Goal: Task Accomplishment & Management: Use online tool/utility

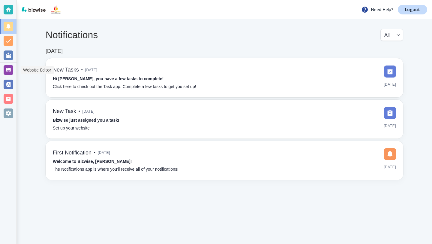
click at [6, 71] on div at bounding box center [9, 70] width 10 height 10
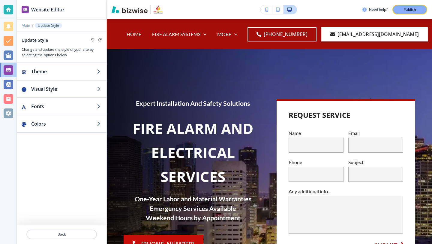
click at [28, 25] on p "Main" at bounding box center [26, 25] width 8 height 4
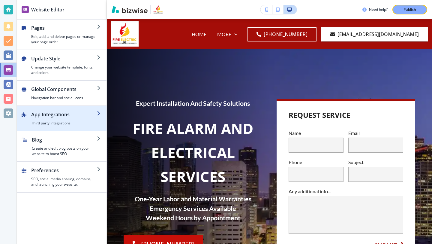
click at [45, 124] on h4 "Third party integrations" at bounding box center [64, 122] width 66 height 5
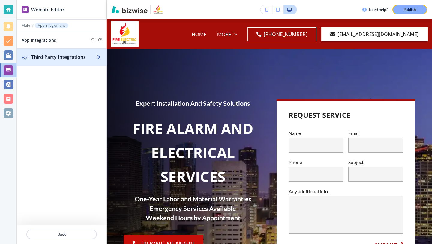
click at [62, 58] on h2 "Third Party Integrations" at bounding box center [64, 56] width 66 height 7
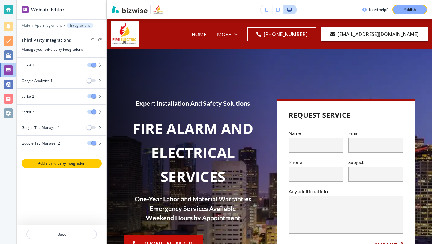
click at [48, 164] on p "Add a third party integration" at bounding box center [61, 163] width 79 height 5
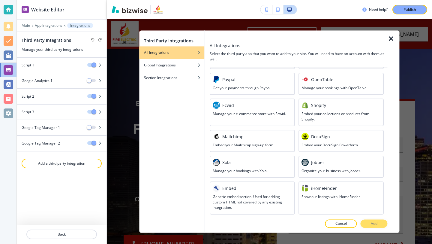
scroll to position [318, 0]
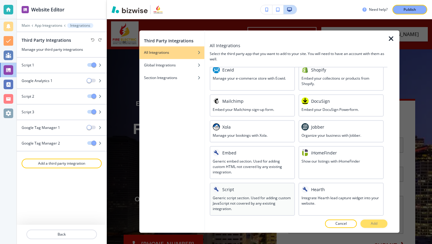
click at [251, 199] on h3 "Generic script section. Used for adding custom JavaScript not covered by any ex…" at bounding box center [252, 203] width 79 height 16
click at [374, 223] on p "Add" at bounding box center [374, 223] width 7 height 5
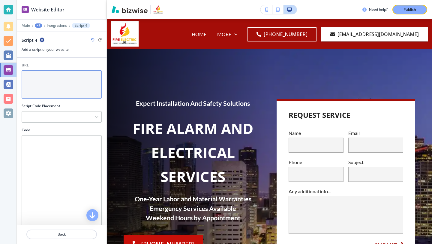
click at [46, 86] on textarea "URL" at bounding box center [62, 84] width 80 height 28
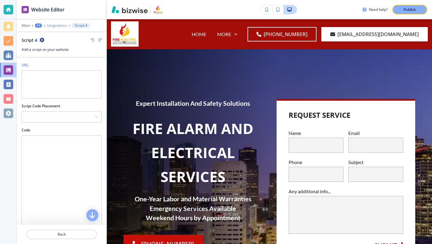
click at [51, 24] on p "Integrations" at bounding box center [57, 25] width 20 height 4
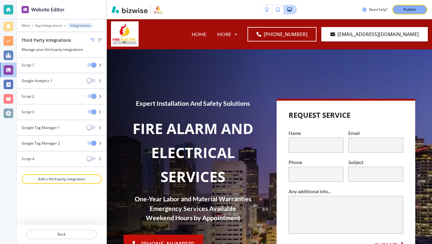
click at [47, 100] on div at bounding box center [62, 101] width 90 height 5
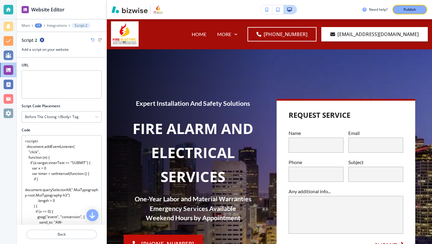
click at [51, 28] on div at bounding box center [62, 30] width 90 height 4
click at [51, 25] on p "Integrations" at bounding box center [57, 25] width 20 height 4
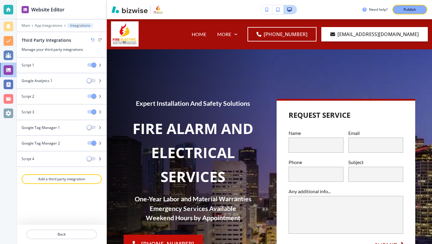
click at [45, 154] on div at bounding box center [62, 153] width 90 height 5
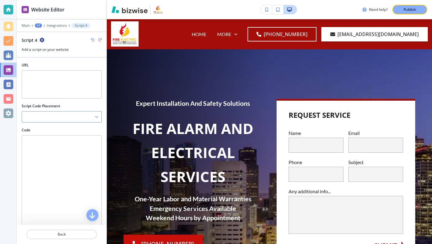
click at [47, 121] on div at bounding box center [62, 116] width 80 height 11
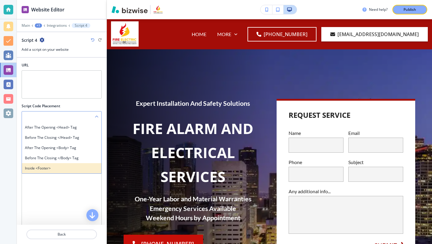
click at [41, 167] on h4 "Inside <footer>" at bounding box center [62, 167] width 74 height 5
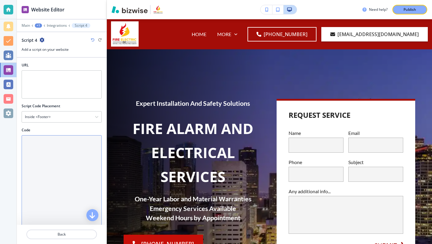
click at [45, 156] on textarea "Code" at bounding box center [62, 192] width 80 height 115
paste textarea "$('.MuiBox-root form').on('submit', function(e) { e.preventDefault(); window.lo…"
drag, startPoint x: 38, startPoint y: 168, endPoint x: 79, endPoint y: 169, distance: 40.2
click at [79, 169] on textarea "<script> $('.MuiBox-root form').on('submit', function(e) { e.preventDefault(); …" at bounding box center [62, 192] width 80 height 115
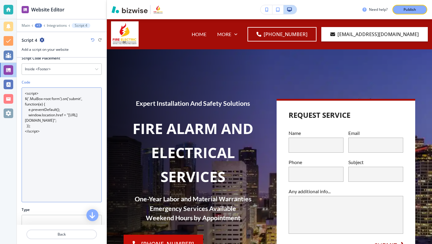
scroll to position [85, 0]
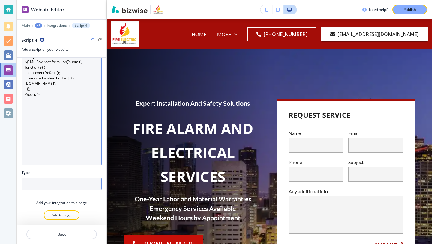
type textarea "<script> $('.MuiBox-root form').on('submit', function(e) { e.preventDefault(); …"
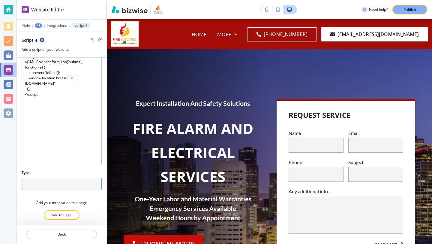
click at [57, 183] on input "text" at bounding box center [62, 184] width 80 height 12
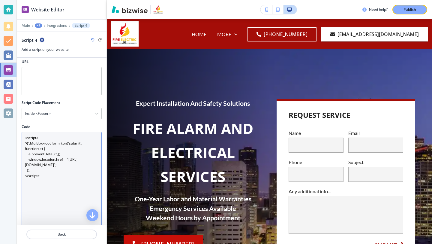
scroll to position [5, 0]
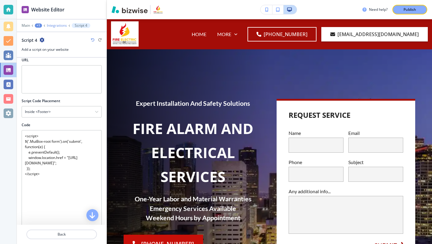
click at [61, 27] on p "Integrations" at bounding box center [57, 25] width 20 height 4
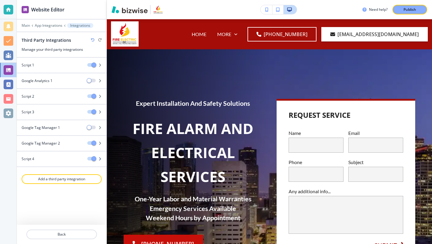
click at [50, 159] on div "Script 4" at bounding box center [50, 158] width 66 height 5
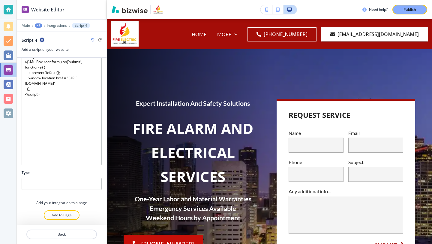
scroll to position [0, 0]
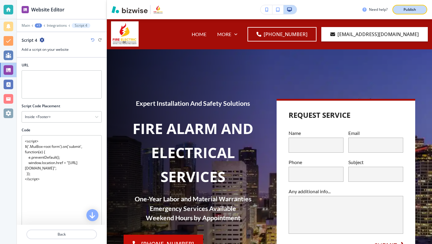
click at [405, 13] on button "Publish" at bounding box center [410, 10] width 35 height 10
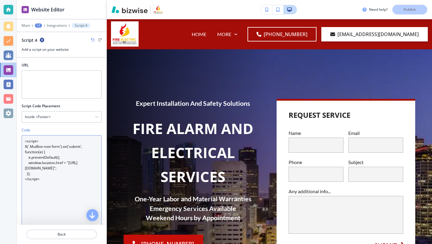
drag, startPoint x: 30, startPoint y: 147, endPoint x: 59, endPoint y: 147, distance: 28.5
click at [59, 147] on textarea "<script> $('.MuiBox-root form').on('submit', function(e) { e.preventDefault(); …" at bounding box center [62, 192] width 80 height 115
drag, startPoint x: 29, startPoint y: 163, endPoint x: 64, endPoint y: 163, distance: 34.5
click at [64, 163] on textarea "<script> $('.MuiBox-root form').on('submit', function(e) { e.preventDefault(); …" at bounding box center [62, 192] width 80 height 115
click at [41, 170] on textarea "<script> $('.MuiBox-root form').on('submit', function(e) { e.preventDefault(); …" at bounding box center [62, 192] width 80 height 115
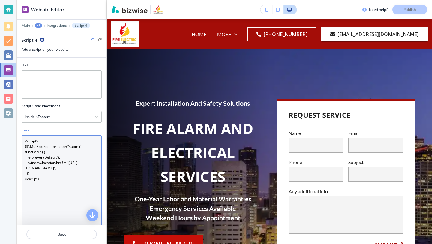
click at [41, 170] on textarea "<script> $('.MuiBox-root form').on('submit', function(e) { e.preventDefault(); …" at bounding box center [62, 192] width 80 height 115
drag, startPoint x: 39, startPoint y: 140, endPoint x: 22, endPoint y: 139, distance: 17.4
click at [22, 139] on textarea "<script> $('.MuiBox-root form').on('submit', function(e) { e.preventDefault(); …" at bounding box center [62, 192] width 80 height 115
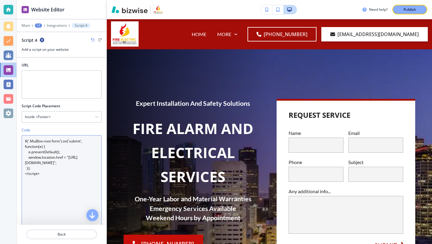
drag, startPoint x: 44, startPoint y: 176, endPoint x: 21, endPoint y: 176, distance: 22.8
click at [21, 176] on div "Code $('.MuiBox-root form').on('submit', function(e) { e.preventDefault(); wind…" at bounding box center [62, 190] width 90 height 127
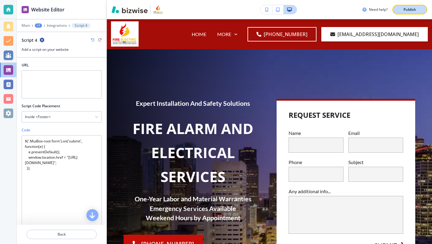
click at [396, 13] on button "Publish" at bounding box center [410, 10] width 35 height 10
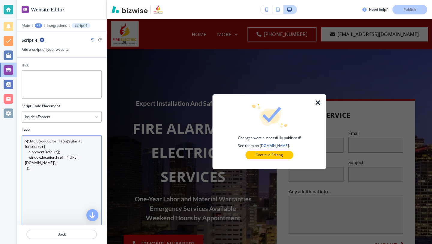
click at [63, 151] on textarea "$('.MuiBox-root form').on('submit', function(e) { e.preventDefault(); window.lo…" at bounding box center [62, 192] width 80 height 115
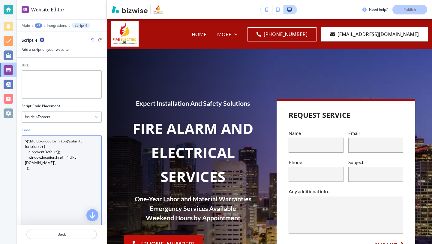
click at [60, 148] on textarea "$('.MuiBox-root form').on('submit', function(e) { e.preventDefault(); window.lo…" at bounding box center [62, 192] width 80 height 115
type textarea "$('.MuiBox-root form').on('submit', function(e) { console.log("form submit"); e…"
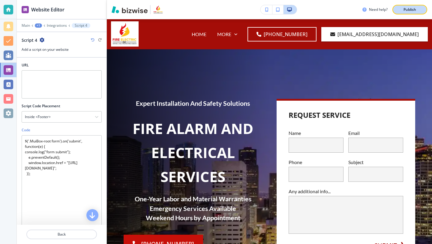
click at [401, 12] on div "Publish" at bounding box center [410, 9] width 19 height 5
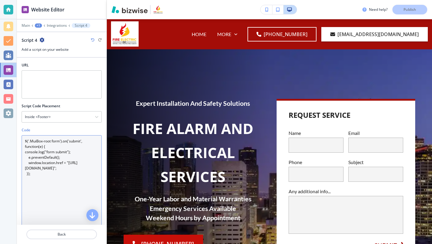
drag, startPoint x: 39, startPoint y: 173, endPoint x: 14, endPoint y: 138, distance: 43.1
click at [14, 138] on div "Website Editor Main +1 Integrations Script 4 Script 4 Add a script on your webs…" at bounding box center [216, 122] width 432 height 244
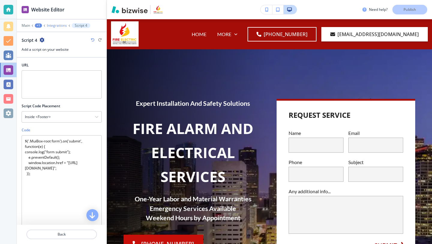
click at [52, 25] on p "Integrations" at bounding box center [57, 25] width 20 height 4
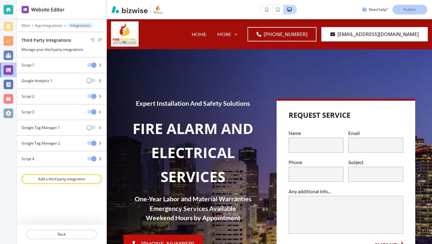
click at [83, 158] on div "Script 4" at bounding box center [62, 158] width 90 height 5
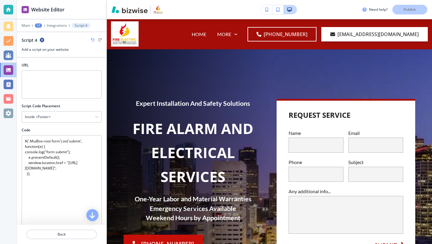
scroll to position [85, 0]
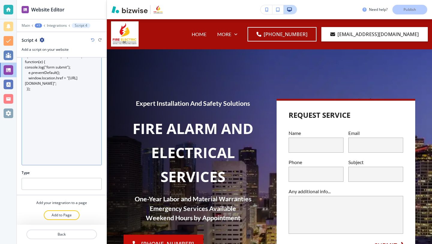
click at [73, 138] on textarea "$('.MuiBox-root form').on('submit', function(e) { console.log("form submit"); e…" at bounding box center [62, 107] width 80 height 115
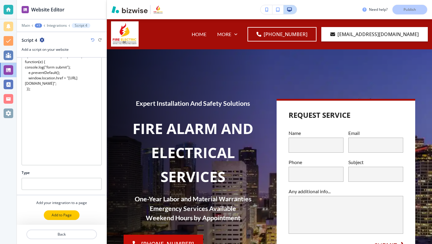
click at [62, 215] on p "Add to Page" at bounding box center [62, 214] width 20 height 5
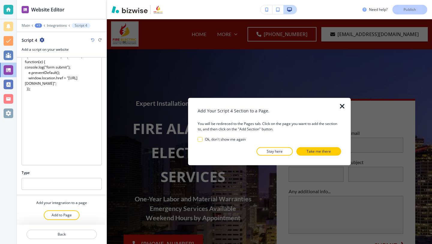
click at [341, 108] on icon "button" at bounding box center [342, 106] width 7 height 7
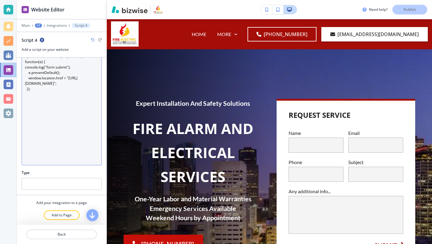
scroll to position [12, 0]
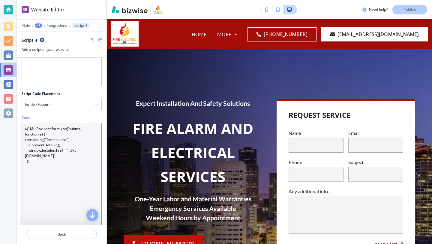
drag, startPoint x: 59, startPoint y: 177, endPoint x: 21, endPoint y: 126, distance: 63.4
click at [22, 126] on textarea "$('.MuiBox-root form').on('submit', function(e) { console.log("form submit"); e…" at bounding box center [62, 180] width 80 height 115
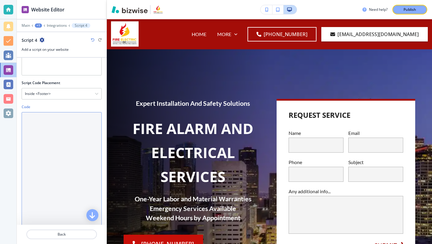
scroll to position [0, 0]
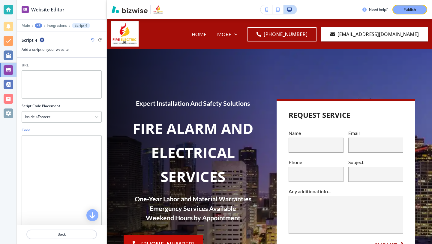
click at [62, 23] on div "Main +1 Integrations Script 4" at bounding box center [62, 25] width 80 height 5
click at [62, 26] on p "Integrations" at bounding box center [57, 25] width 20 height 4
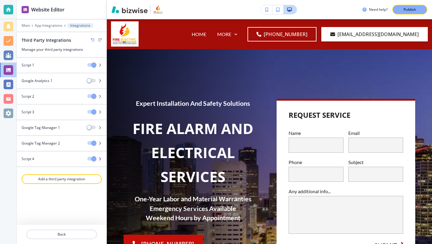
click at [92, 159] on span "button" at bounding box center [94, 158] width 5 height 5
click at [54, 160] on div "Script 4" at bounding box center [50, 158] width 66 height 5
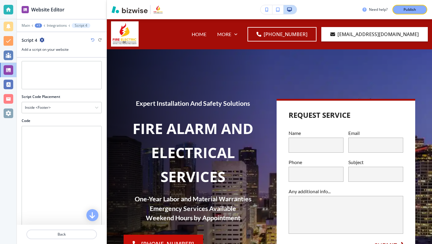
scroll to position [85, 0]
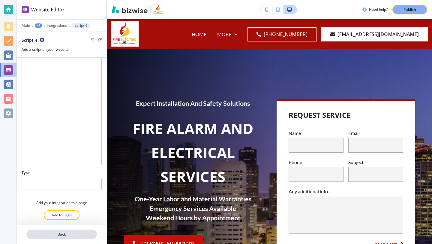
click at [60, 237] on button "Back" at bounding box center [61, 234] width 71 height 10
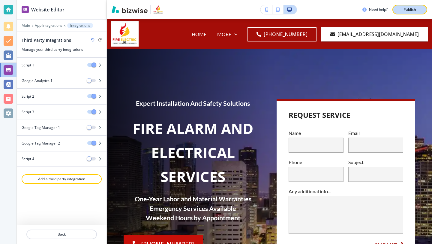
click at [397, 6] on button "Publish" at bounding box center [410, 10] width 35 height 10
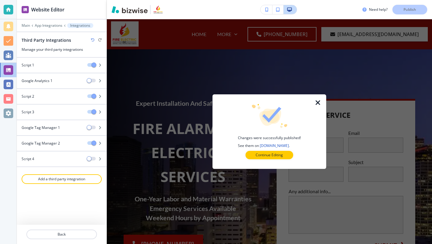
click at [316, 105] on icon "button" at bounding box center [318, 102] width 7 height 7
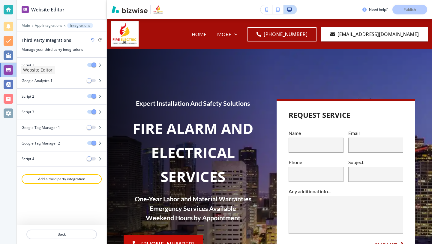
click at [7, 65] on div at bounding box center [8, 70] width 17 height 14
click at [28, 26] on p "Main" at bounding box center [26, 25] width 8 height 4
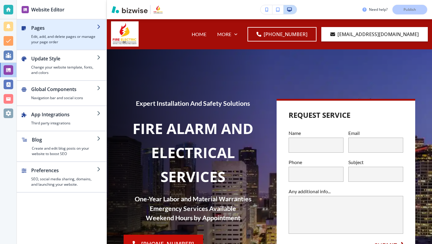
click at [36, 42] on h4 "Edit, add, and delete pages or manage your page order" at bounding box center [64, 39] width 66 height 11
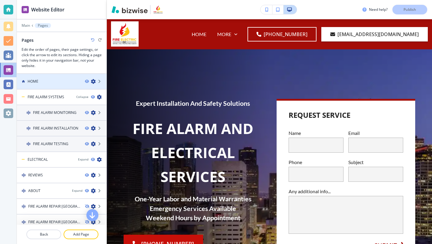
click at [60, 82] on div "HOME" at bounding box center [48, 81] width 63 height 5
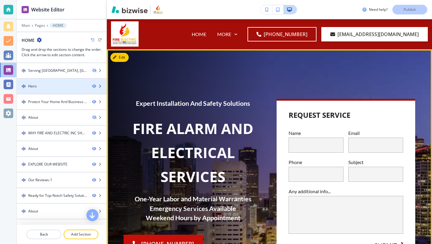
click at [55, 88] on div "Hero" at bounding box center [52, 85] width 71 height 5
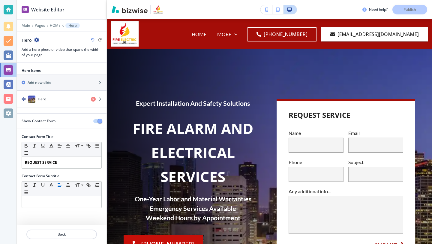
scroll to position [30, 0]
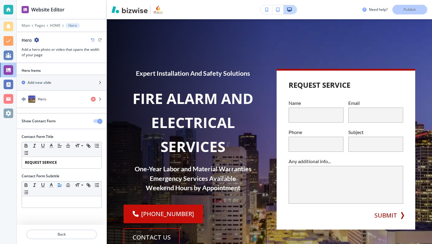
click at [95, 122] on button "button" at bounding box center [97, 121] width 8 height 4
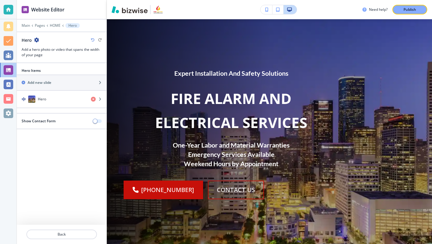
click at [95, 122] on span "button" at bounding box center [95, 121] width 5 height 5
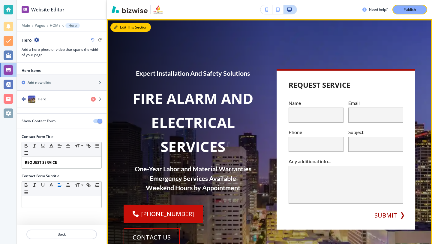
click at [117, 28] on icon "button" at bounding box center [116, 28] width 4 height 4
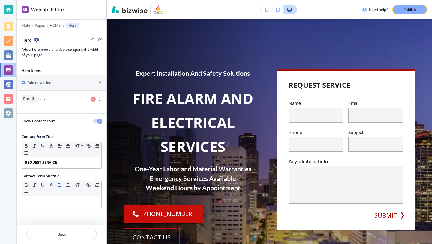
click at [9, 98] on div at bounding box center [9, 99] width 10 height 10
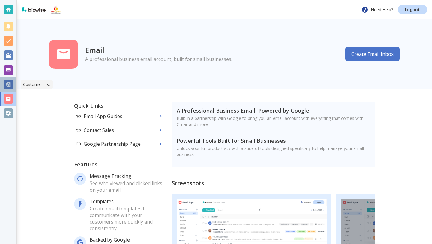
click at [9, 89] on div at bounding box center [9, 85] width 10 height 10
